Goal: Obtain resource: Download file/media

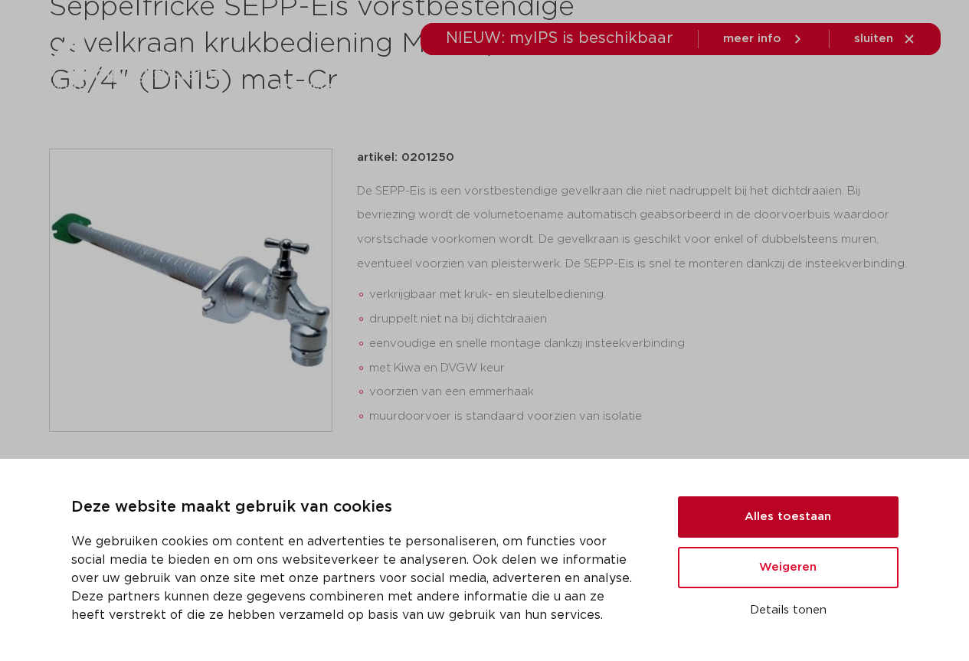
scroll to position [306, 0]
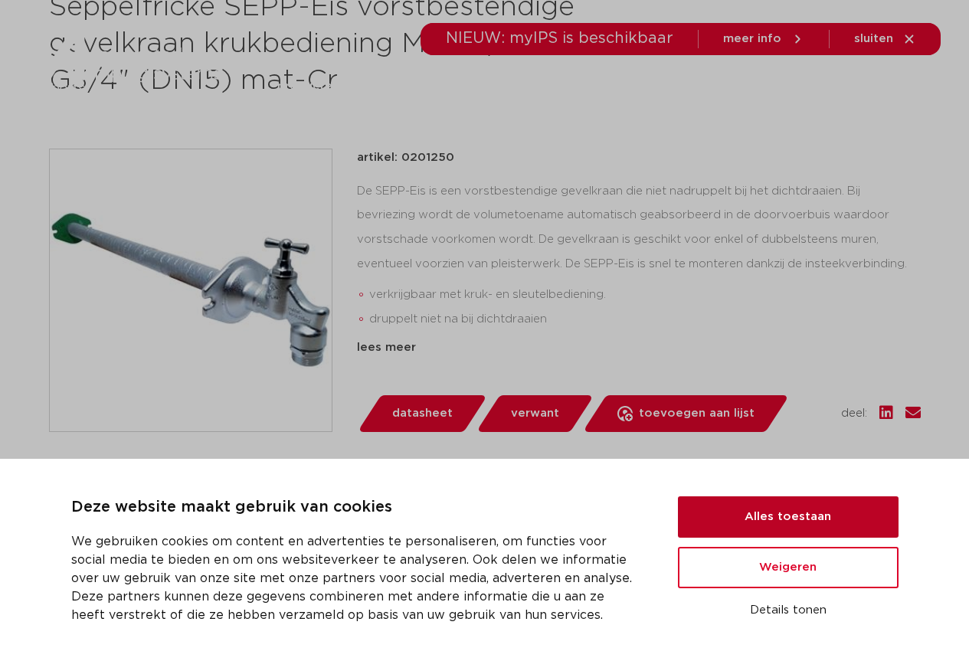
click at [802, 515] on button "Alles toestaan" at bounding box center [788, 516] width 221 height 41
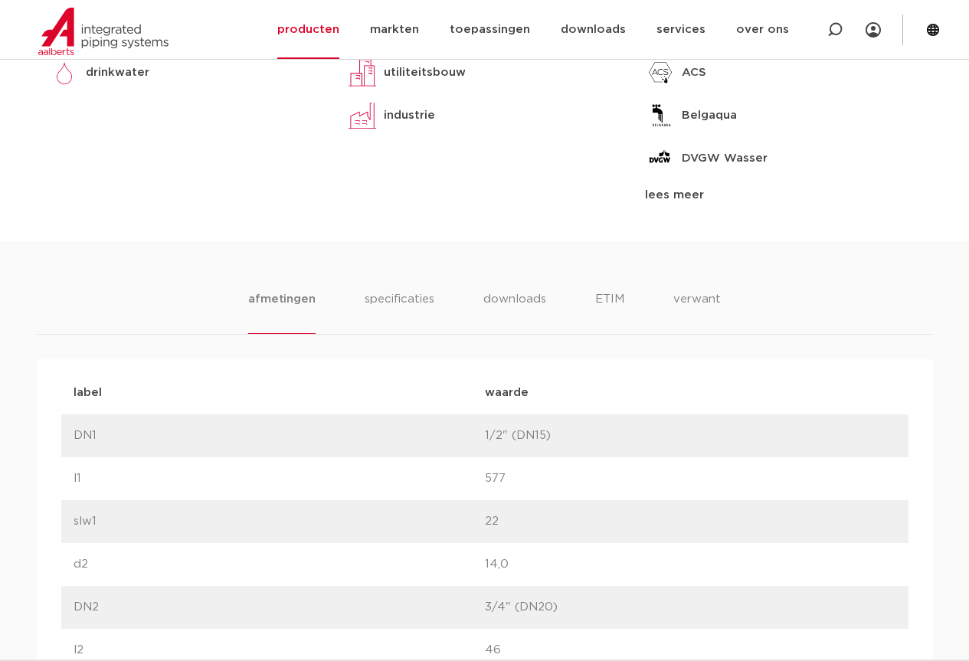
scroll to position [715, 0]
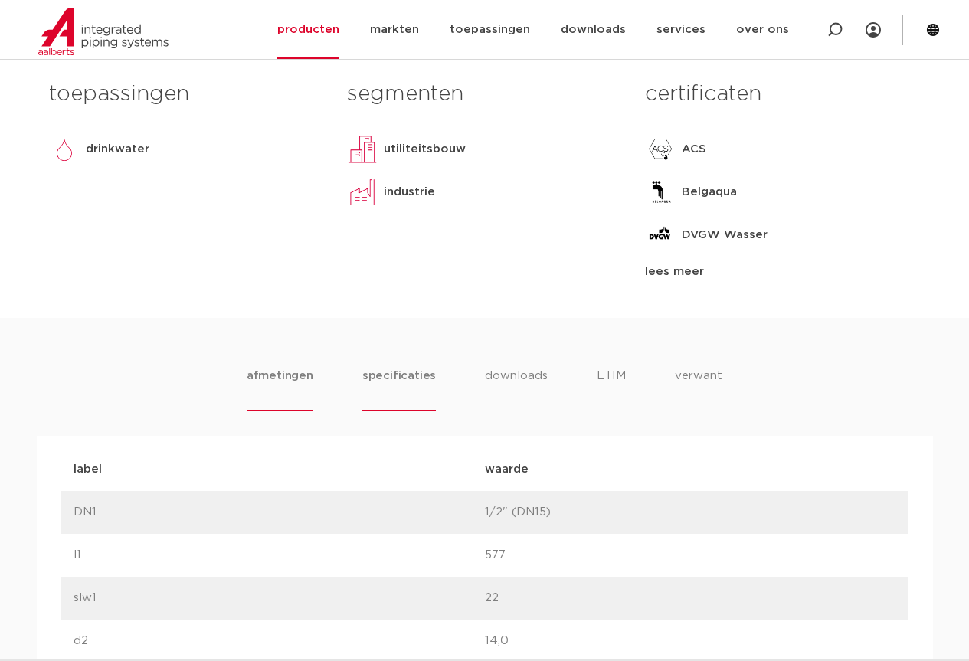
click at [390, 374] on li "specificaties" at bounding box center [399, 389] width 74 height 44
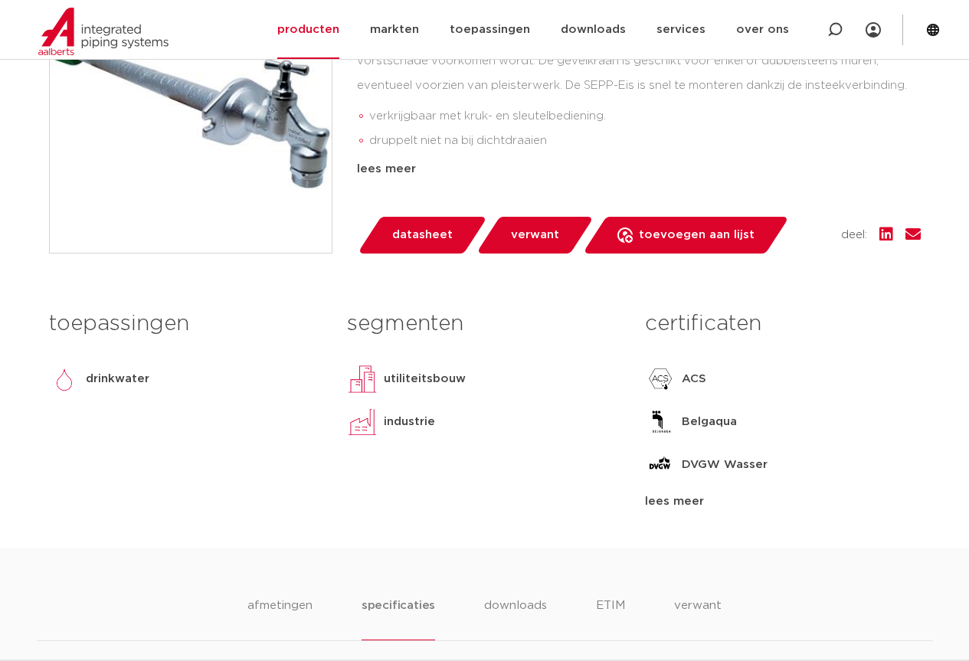
scroll to position [638, 0]
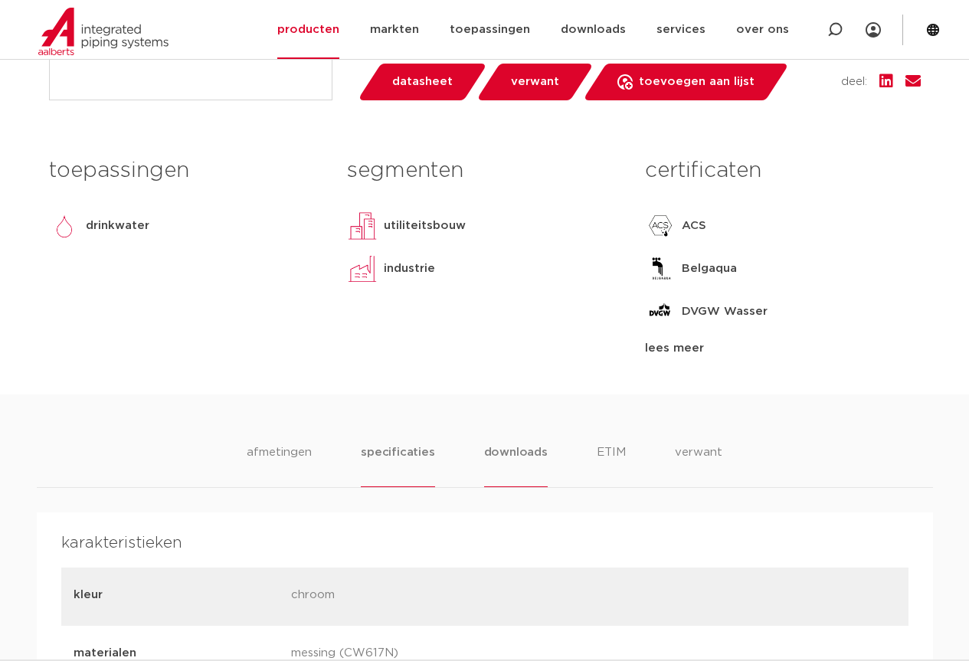
click at [532, 451] on li "downloads" at bounding box center [516, 466] width 64 height 44
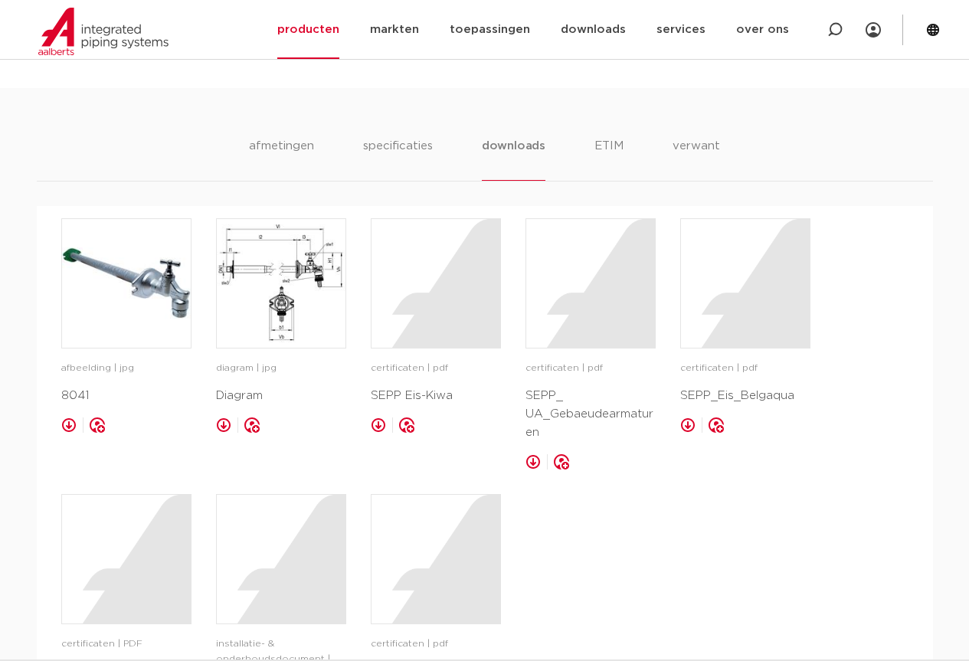
scroll to position [1327, 0]
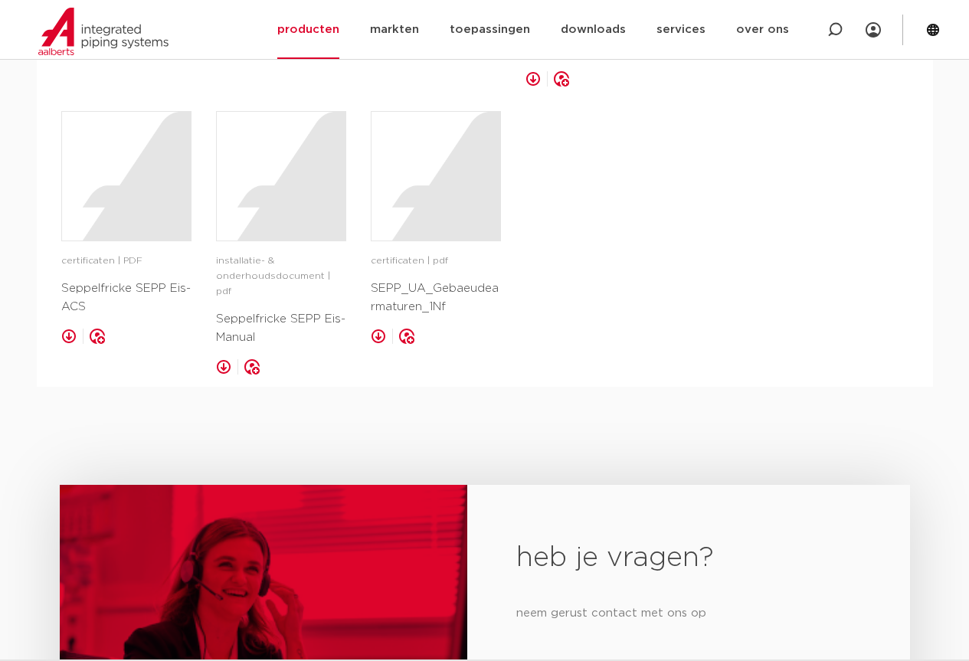
click at [226, 359] on link at bounding box center [223, 366] width 15 height 15
click at [61, 339] on link at bounding box center [68, 336] width 15 height 15
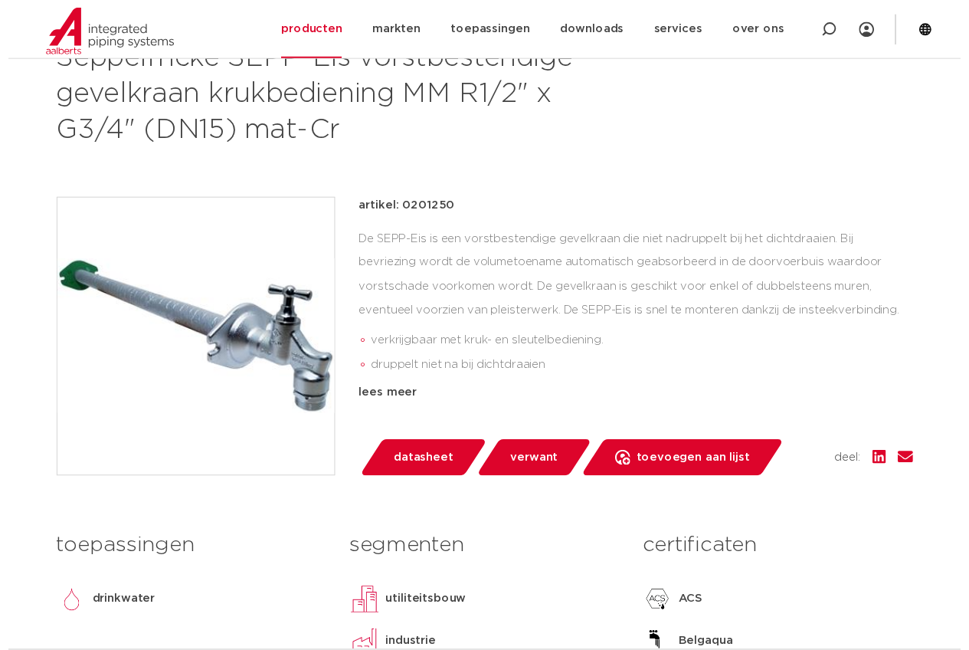
scroll to position [408, 0]
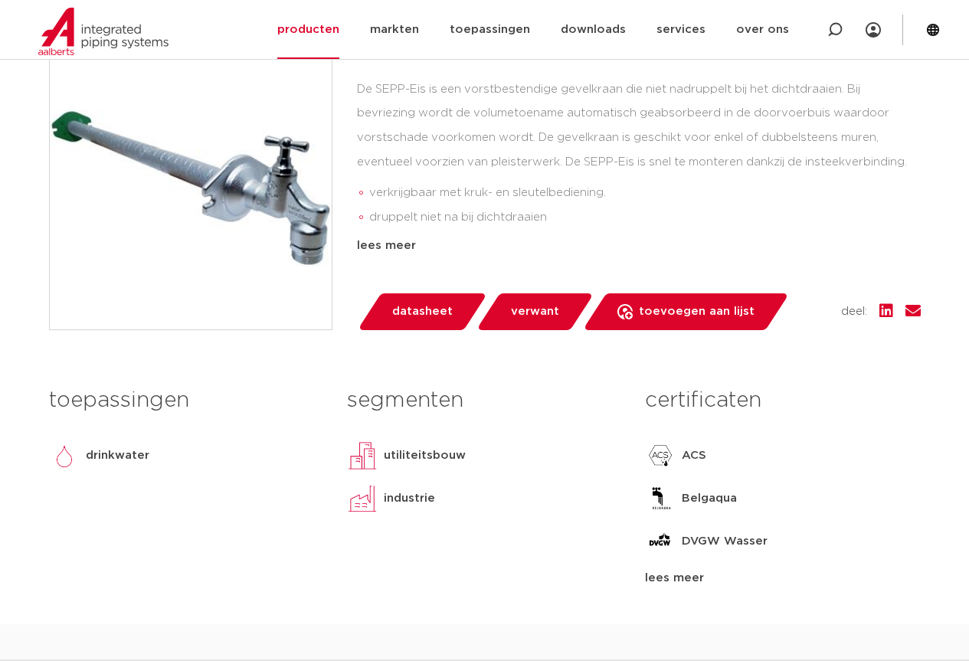
click at [408, 307] on span "datasheet" at bounding box center [422, 311] width 61 height 25
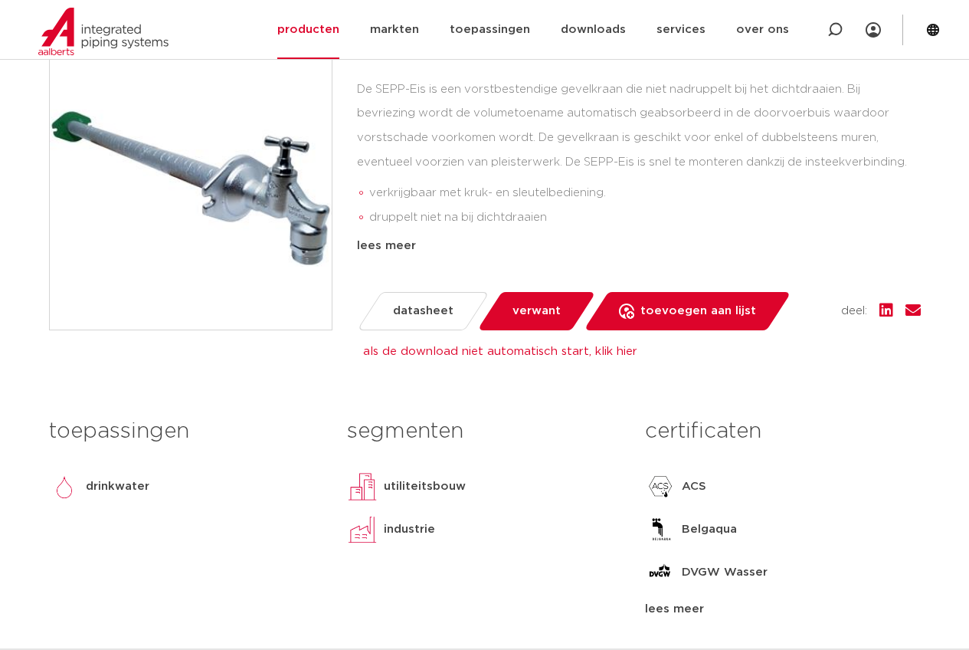
click at [784, 214] on li "druppelt niet na bij dichtdraaien" at bounding box center [645, 217] width 552 height 25
click at [551, 296] on link "verwant" at bounding box center [535, 311] width 119 height 38
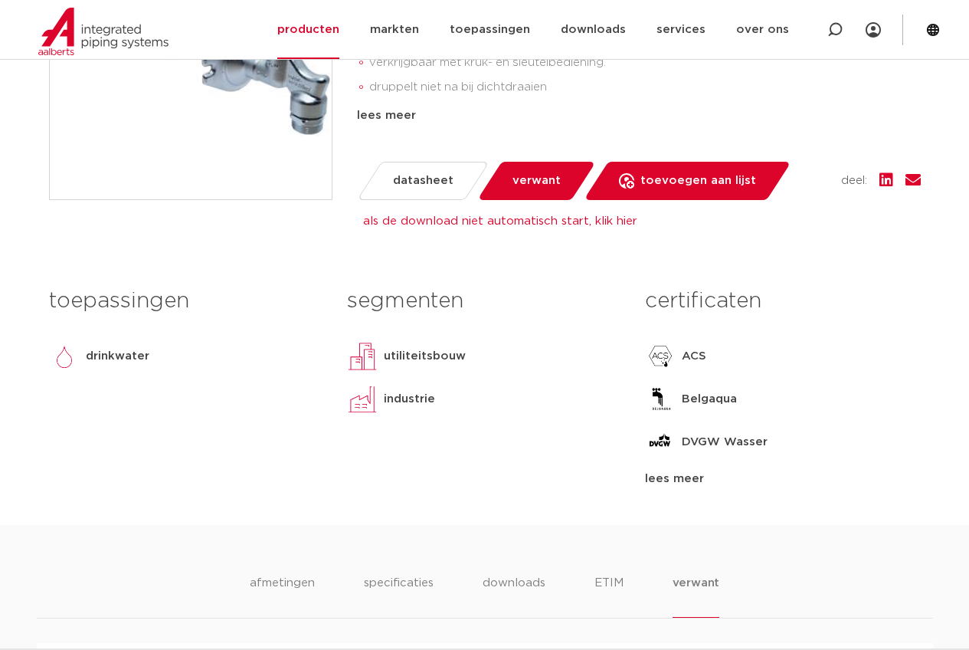
scroll to position [462, 0]
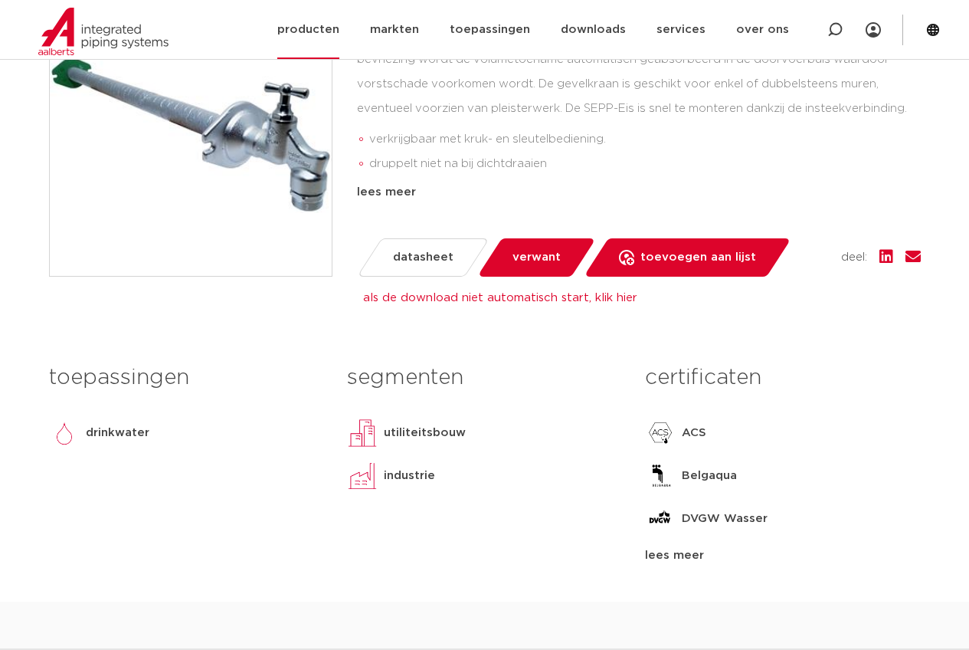
scroll to position [408, 0]
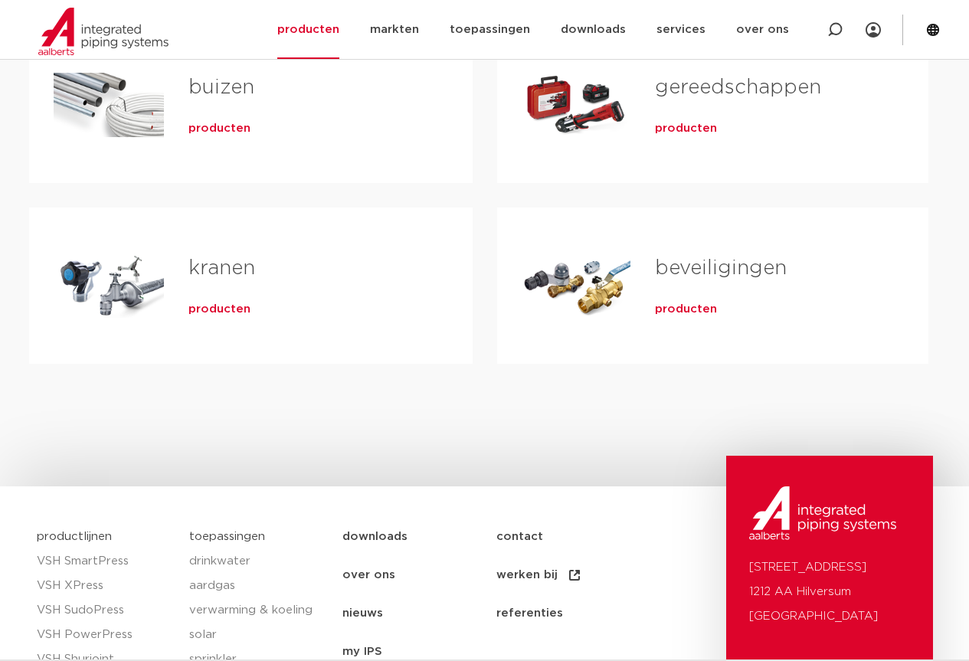
scroll to position [306, 0]
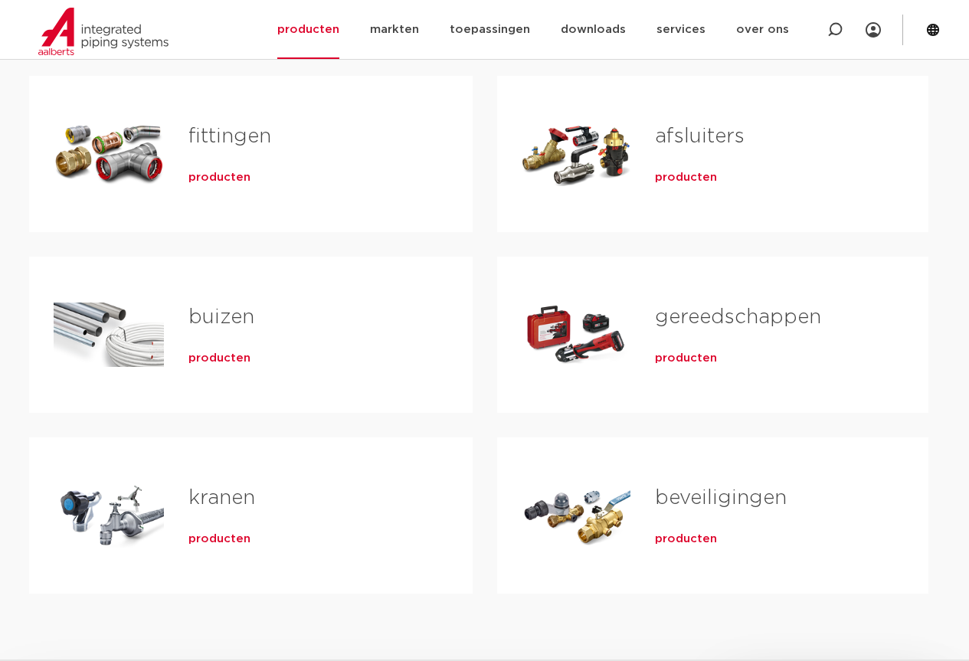
click at [208, 541] on span "producten" at bounding box center [219, 539] width 62 height 15
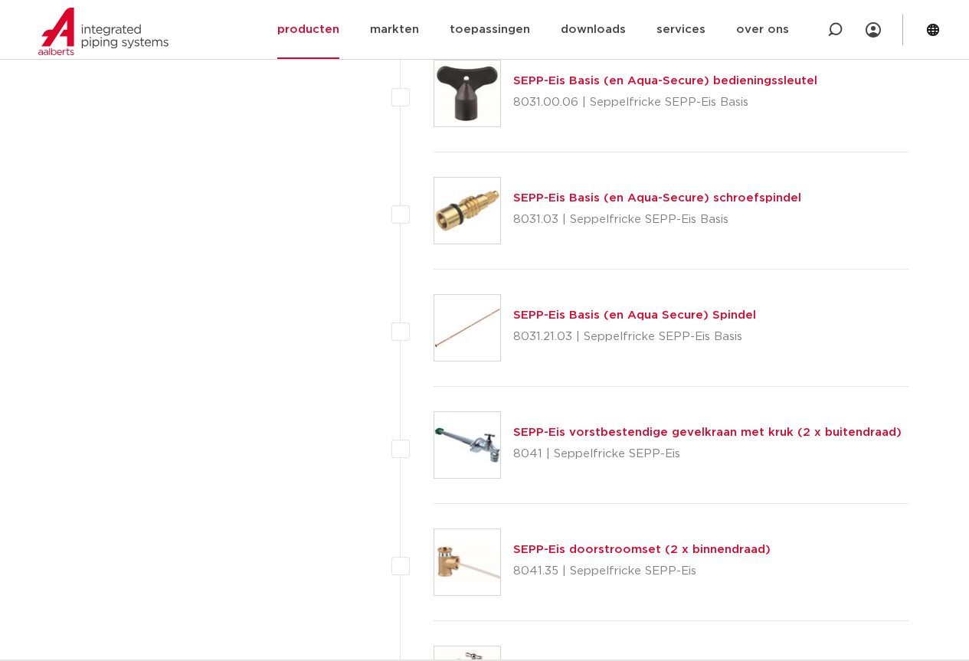
scroll to position [2987, 0]
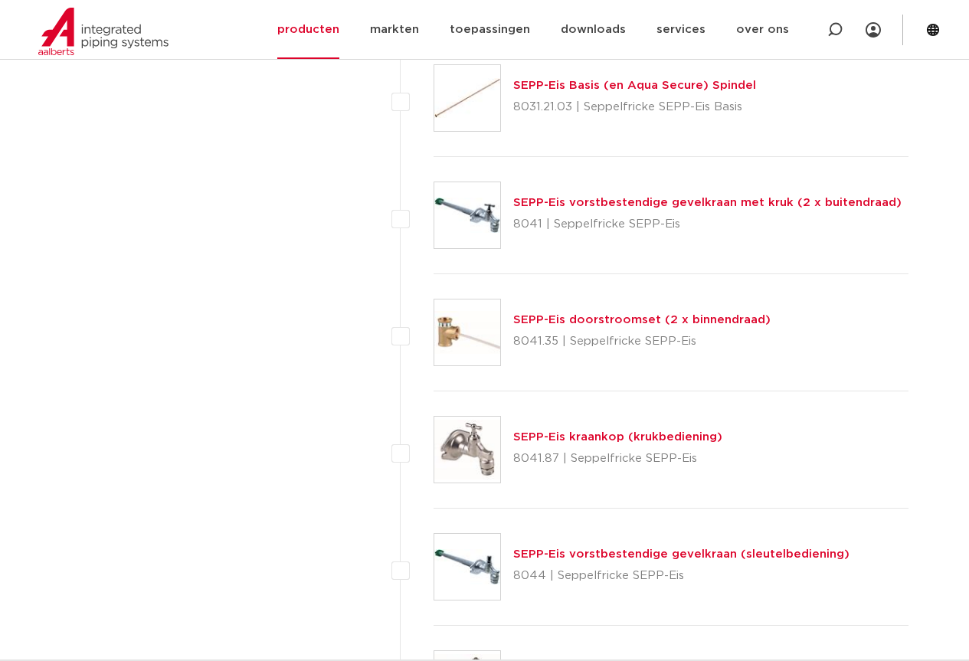
click at [723, 203] on link "SEPP-Eis vorstbestendige gevelkraan met kruk (2 x buitendraad)" at bounding box center [707, 202] width 388 height 11
